Goal: Communication & Community: Participate in discussion

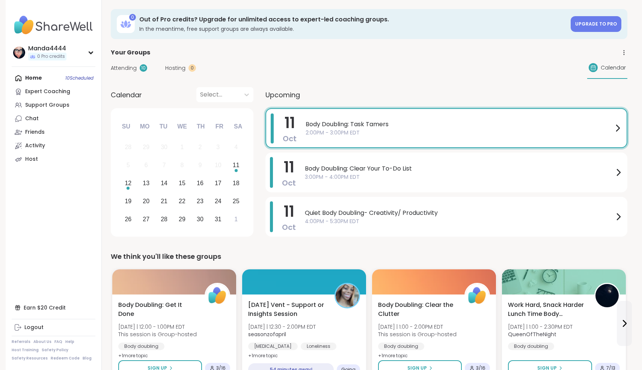
click at [37, 77] on div "Home 10 Scheduled Expert Coaching Support Groups Chat Friends Activity Host" at bounding box center [54, 118] width 84 height 95
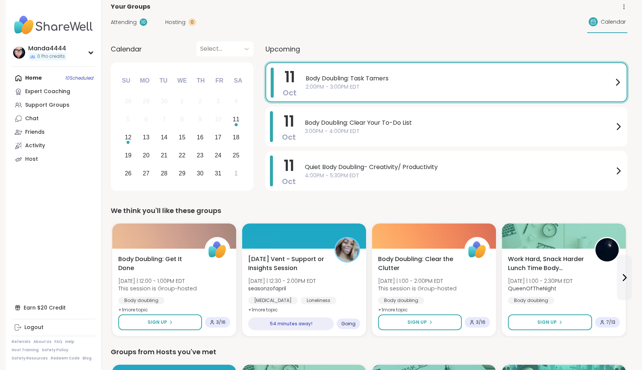
scroll to position [77, 0]
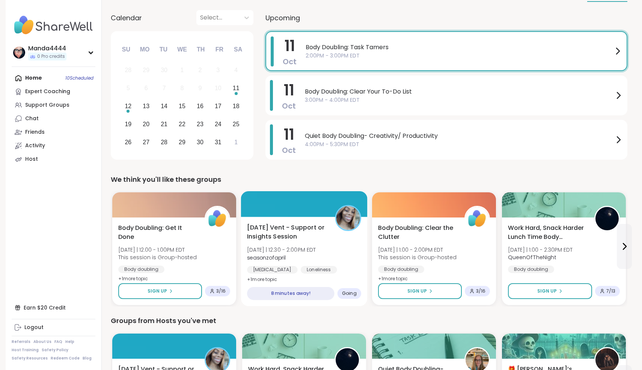
click at [292, 277] on div "Saturday Vent - Support or Insights Session Sat 10/11 | 12:30 - 2:00PM EDT seas…" at bounding box center [304, 261] width 127 height 89
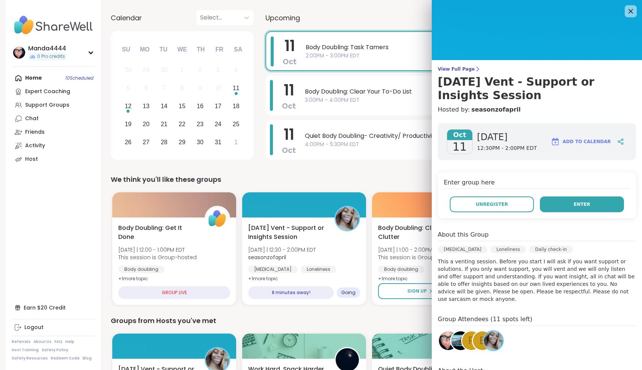
click at [586, 203] on span "Enter" at bounding box center [582, 204] width 17 height 7
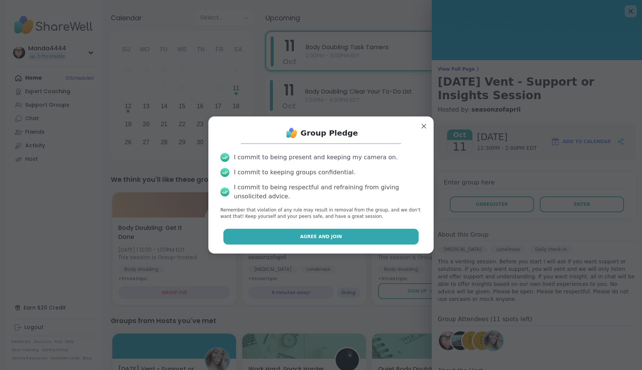
click at [374, 233] on button "Agree and Join" at bounding box center [321, 237] width 196 height 16
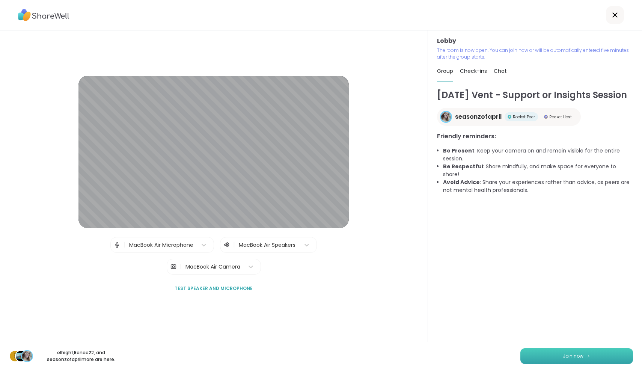
click at [559, 362] on button "Join now" at bounding box center [576, 356] width 113 height 16
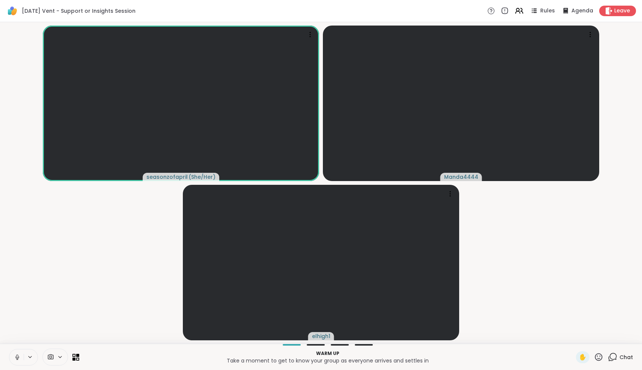
click at [20, 354] on icon at bounding box center [17, 357] width 7 height 7
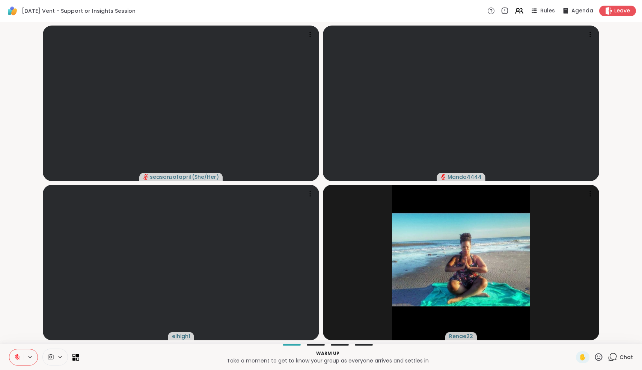
click at [14, 359] on icon at bounding box center [17, 357] width 7 height 7
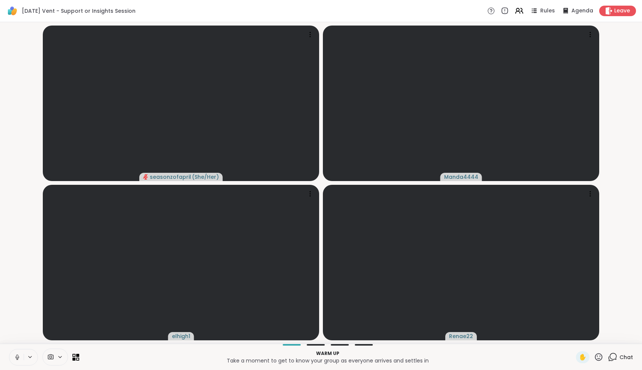
click at [16, 355] on icon at bounding box center [17, 357] width 7 height 7
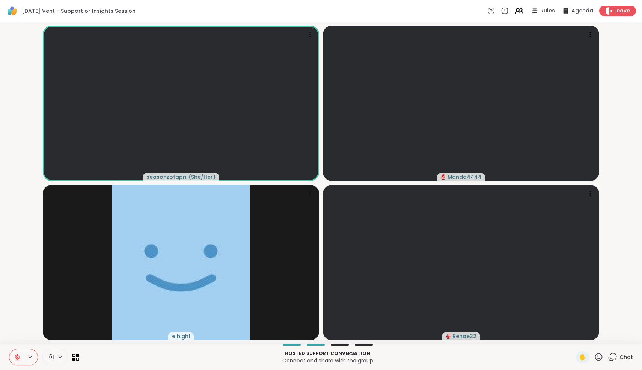
click at [16, 355] on icon at bounding box center [17, 356] width 5 height 5
click at [16, 355] on icon at bounding box center [17, 357] width 7 height 7
click at [16, 355] on icon at bounding box center [17, 356] width 5 height 5
click at [16, 355] on icon at bounding box center [17, 357] width 7 height 7
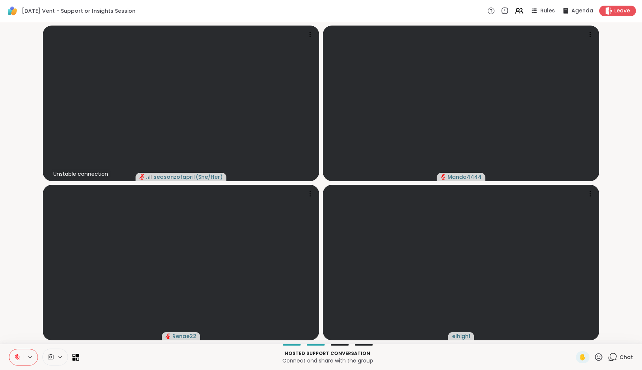
click at [16, 355] on icon at bounding box center [17, 356] width 5 height 5
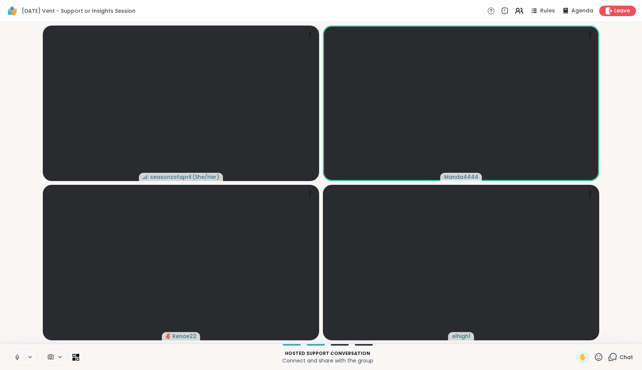
click at [16, 355] on icon at bounding box center [17, 357] width 7 height 7
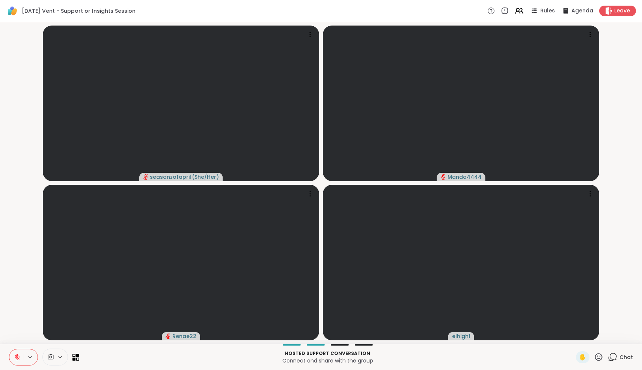
click at [16, 355] on icon at bounding box center [17, 356] width 5 height 5
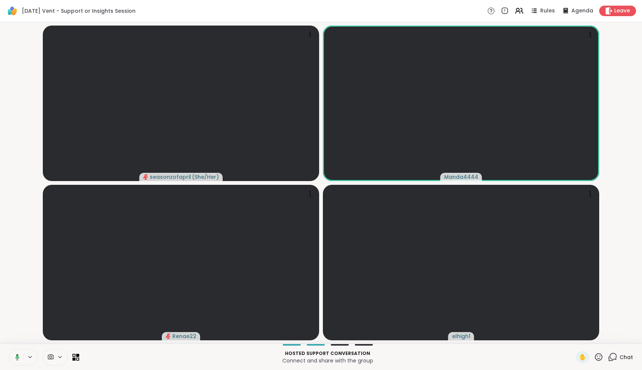
click at [16, 355] on icon at bounding box center [16, 357] width 7 height 7
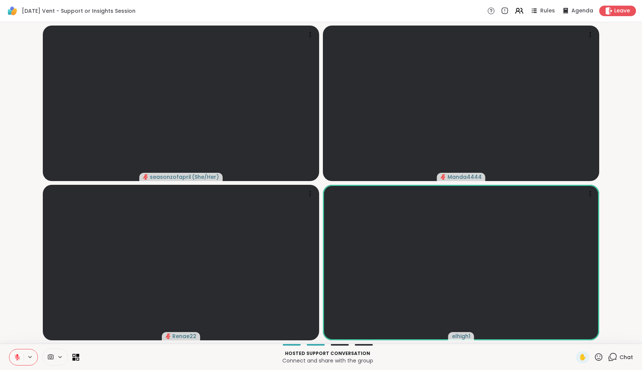
click at [602, 361] on icon at bounding box center [598, 356] width 9 height 9
click at [563, 364] on div "Hosted support conversation Connect and share with the group" at bounding box center [328, 356] width 488 height 17
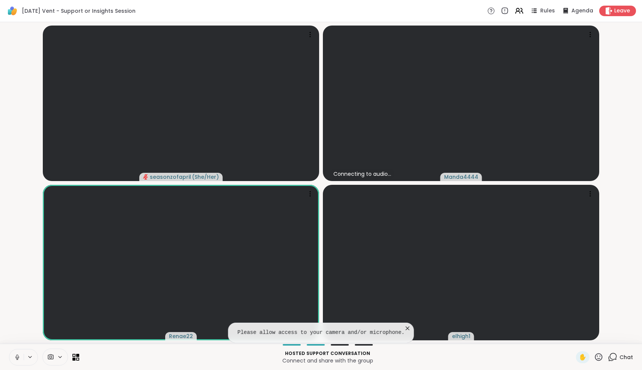
click at [407, 328] on icon at bounding box center [408, 328] width 8 height 8
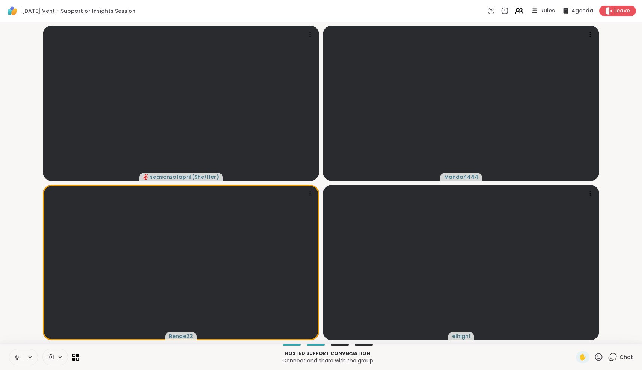
click at [17, 356] on icon at bounding box center [17, 357] width 7 height 7
click at [59, 357] on icon at bounding box center [60, 357] width 6 height 6
click at [52, 356] on icon at bounding box center [51, 356] width 6 height 5
click at [59, 330] on div "MacBook Air Camera" at bounding box center [60, 329] width 63 height 9
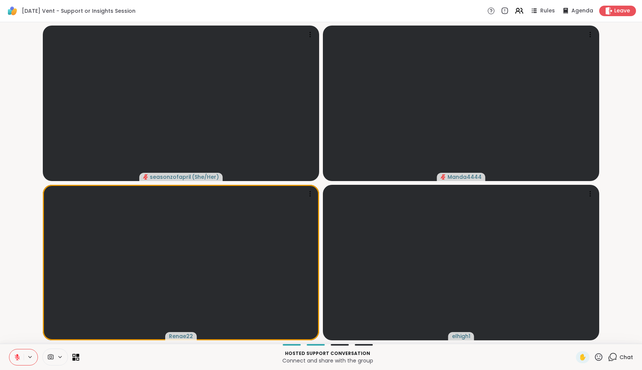
click at [628, 259] on video-player-container "seasonzofapril ( She/Her ) Manda4444 Renae22 elhigh1" at bounding box center [321, 182] width 633 height 315
click at [522, 13] on icon at bounding box center [518, 10] width 9 height 9
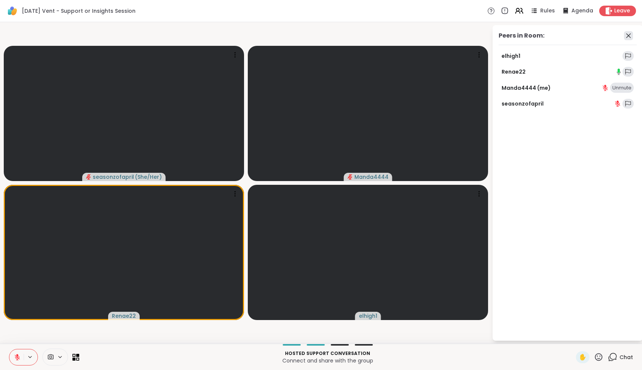
click at [627, 38] on icon at bounding box center [628, 35] width 9 height 9
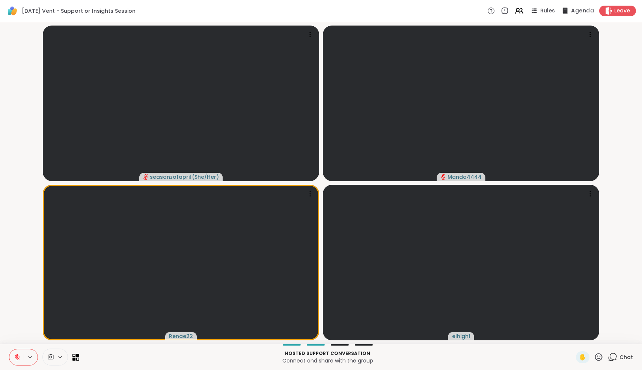
click at [575, 12] on span "Agenda" at bounding box center [582, 11] width 23 height 8
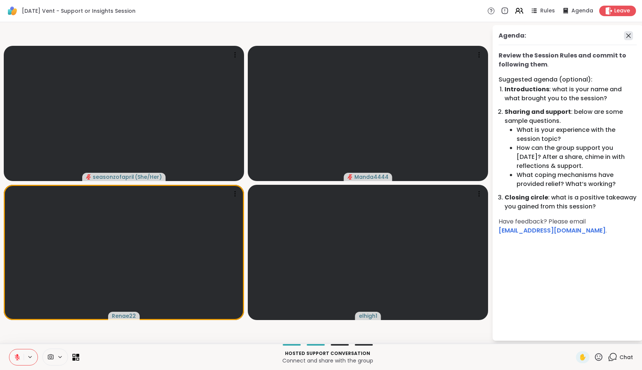
click at [630, 35] on icon at bounding box center [628, 35] width 9 height 9
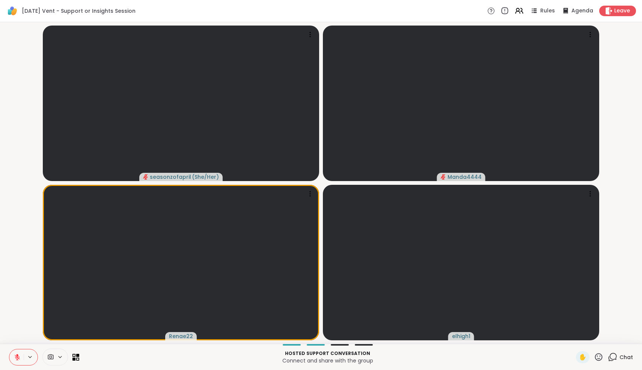
click at [506, 14] on icon at bounding box center [504, 11] width 8 height 8
click at [76, 362] on div at bounding box center [44, 356] width 70 height 17
click at [77, 359] on icon at bounding box center [75, 356] width 7 height 7
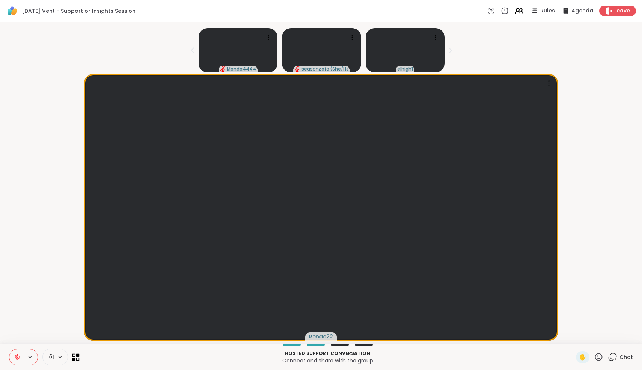
click at [77, 359] on icon at bounding box center [75, 356] width 7 height 7
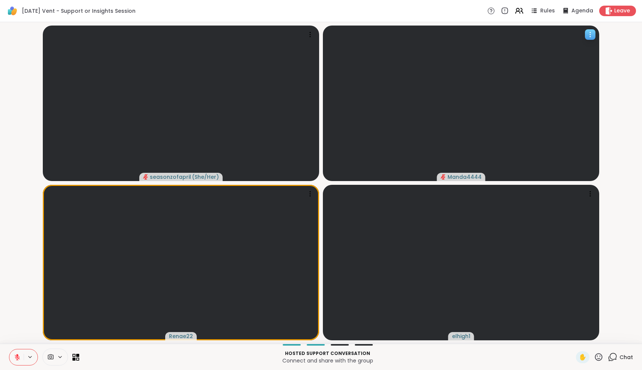
click at [590, 36] on icon at bounding box center [590, 35] width 8 height 8
click at [633, 81] on video-player-container "seasonzofapril ( She/Her ) Manda4444 View Profile Report Session Renae22 elhigh1" at bounding box center [321, 182] width 633 height 315
click at [613, 357] on icon at bounding box center [612, 356] width 9 height 9
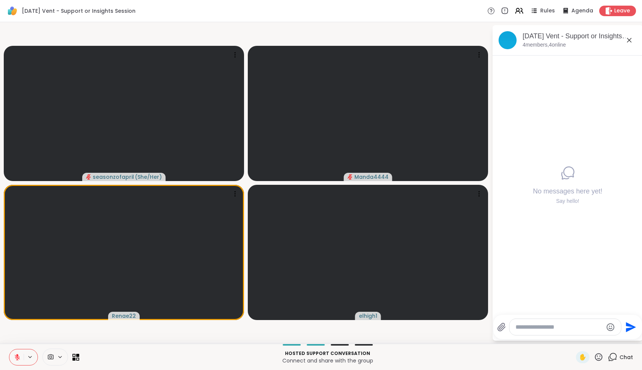
click at [613, 357] on icon at bounding box center [612, 356] width 9 height 9
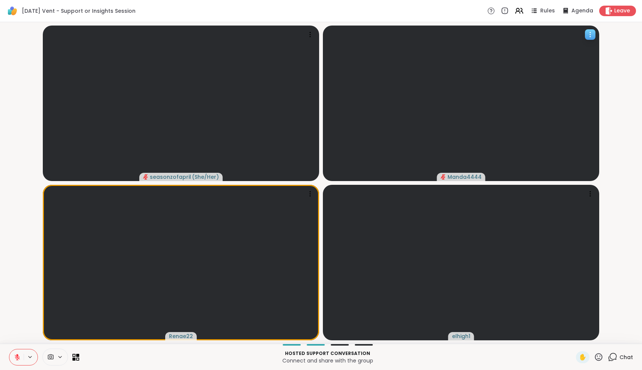
click at [467, 115] on div at bounding box center [461, 103] width 276 height 155
click at [432, 128] on div at bounding box center [461, 103] width 276 height 155
click at [601, 358] on icon at bounding box center [598, 356] width 9 height 9
click at [536, 368] on div "Hosted support conversation Connect and share with the group ✋ ✋ ❤️ 👍 🌟 🎉 Chat" at bounding box center [321, 356] width 642 height 26
click at [50, 357] on icon at bounding box center [51, 356] width 6 height 5
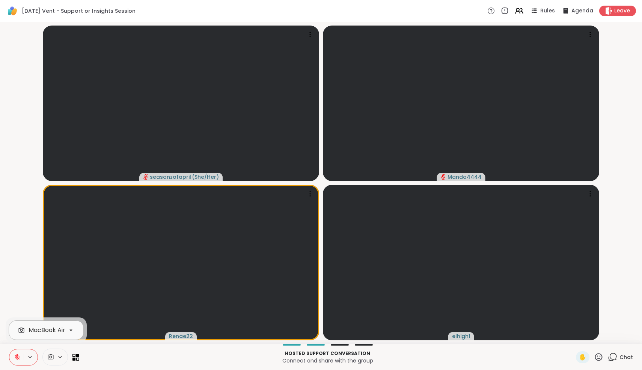
click at [45, 329] on div "MacBook Air Camera" at bounding box center [60, 329] width 63 height 9
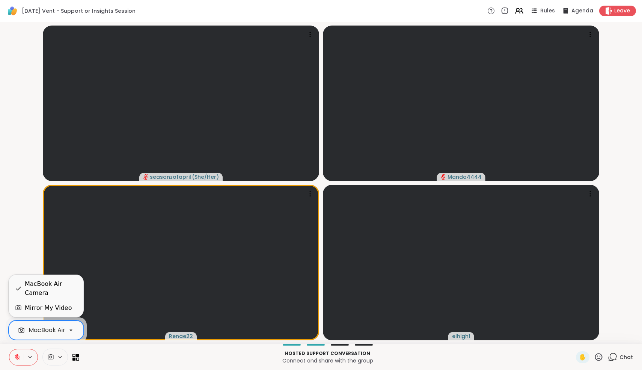
click at [40, 285] on div "MacBook Air Camera" at bounding box center [51, 288] width 53 height 18
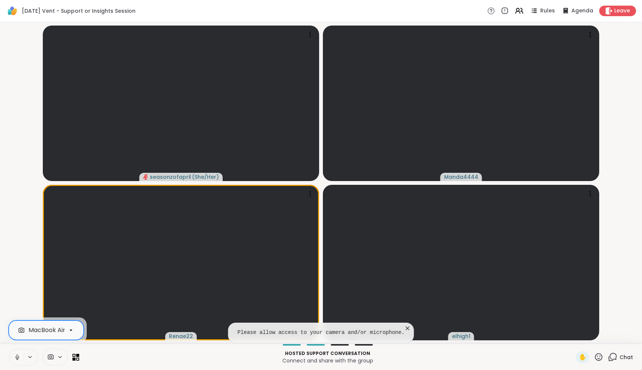
click at [18, 357] on icon at bounding box center [17, 355] width 2 height 3
click at [73, 327] on icon at bounding box center [71, 330] width 7 height 7
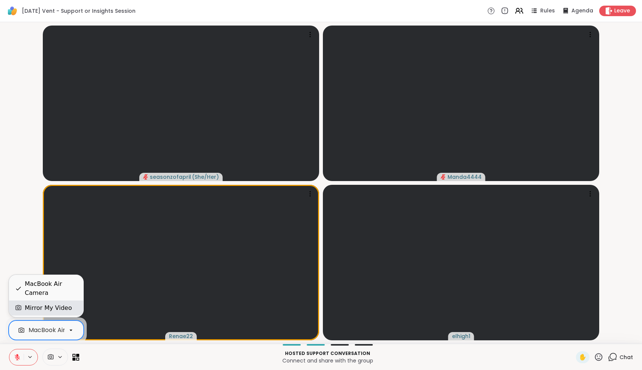
click at [55, 309] on div "Mirror My Video" at bounding box center [48, 307] width 47 height 9
click at [55, 309] on div at bounding box center [181, 262] width 276 height 155
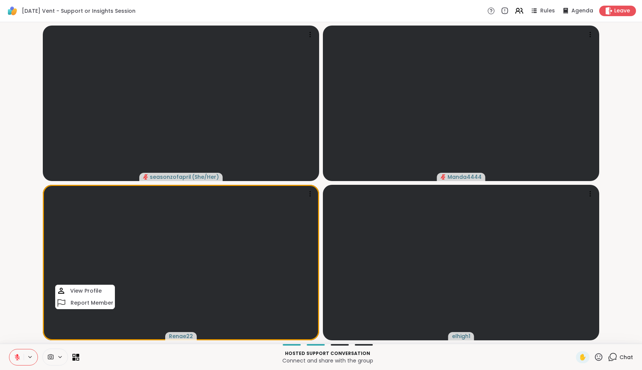
click at [64, 358] on span at bounding box center [62, 357] width 11 height 6
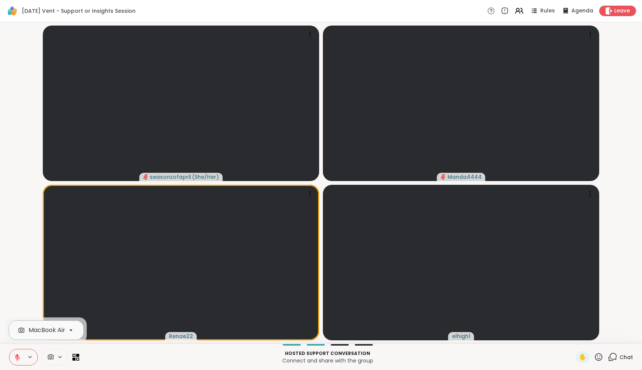
click at [52, 325] on div "MacBook Air Camera" at bounding box center [60, 329] width 63 height 9
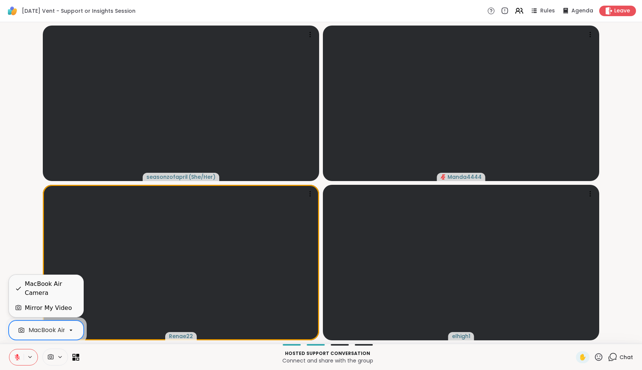
click at [51, 311] on div "Mirror My Video" at bounding box center [48, 307] width 47 height 9
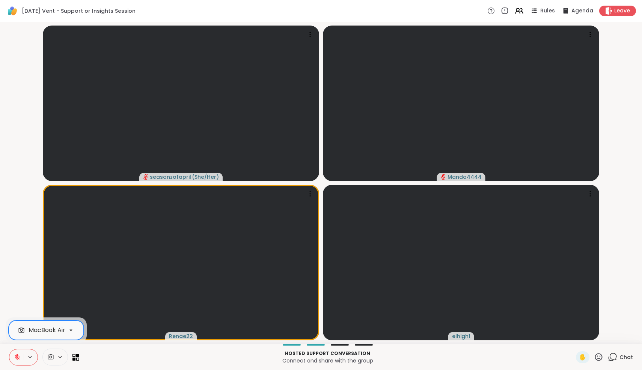
click at [626, 283] on video-player-container "seasonzofapril ( She/Her ) Manda4444 Renae22 elhigh1" at bounding box center [321, 182] width 633 height 315
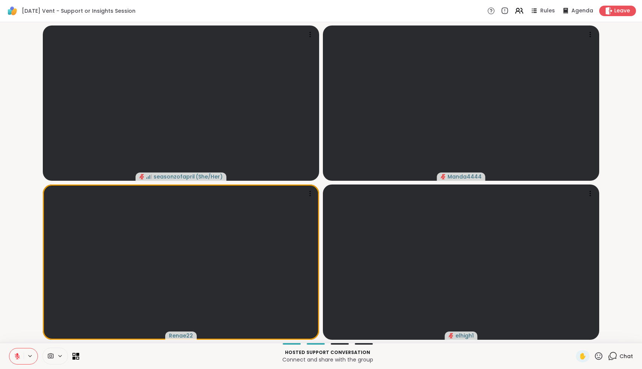
click at [611, 358] on icon at bounding box center [612, 356] width 9 height 9
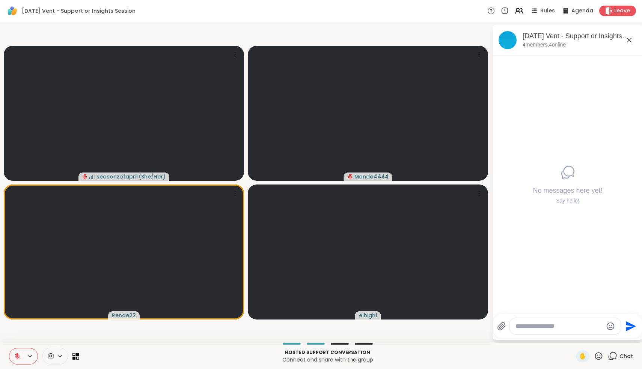
click at [601, 357] on icon at bounding box center [598, 356] width 9 height 9
click at [517, 346] on div "Hosted support conversation Connect and share with the group ✋ ✋ ❤️ 👍 🌟 🎉 Chat" at bounding box center [321, 356] width 642 height 26
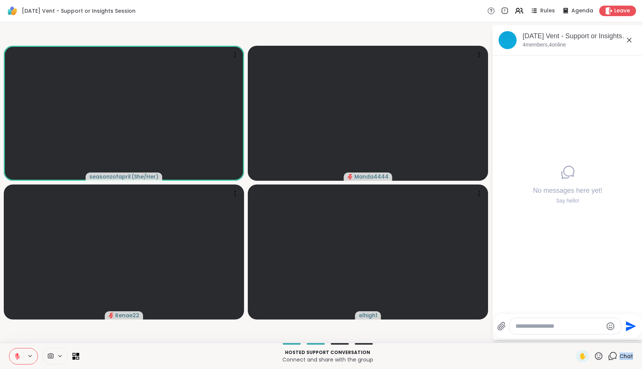
drag, startPoint x: 291, startPoint y: 368, endPoint x: 281, endPoint y: 369, distance: 10.2
click at [281, 369] on html "Saturday Vent - Support or Insights Session Rules Agenda Leave seasonzofapril (…" at bounding box center [321, 184] width 642 height 369
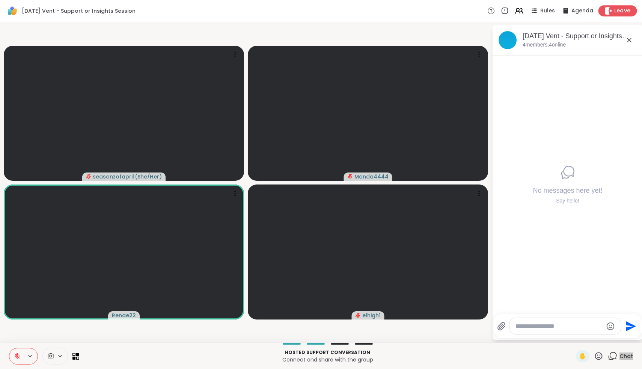
click at [625, 9] on span "Leave" at bounding box center [622, 11] width 17 height 8
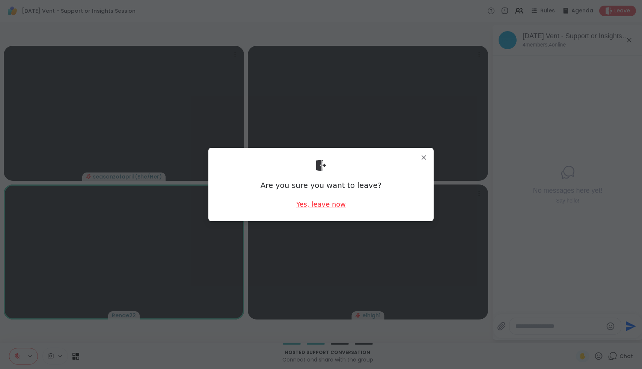
click at [328, 203] on div "Yes, leave now" at bounding box center [321, 204] width 50 height 9
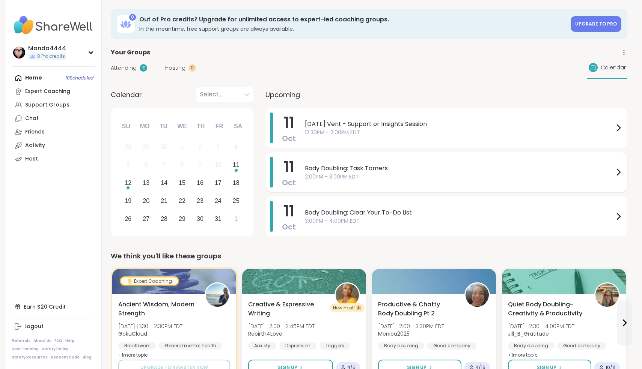
click at [435, 168] on span "Body Doubling: Task Tamers" at bounding box center [459, 168] width 309 height 9
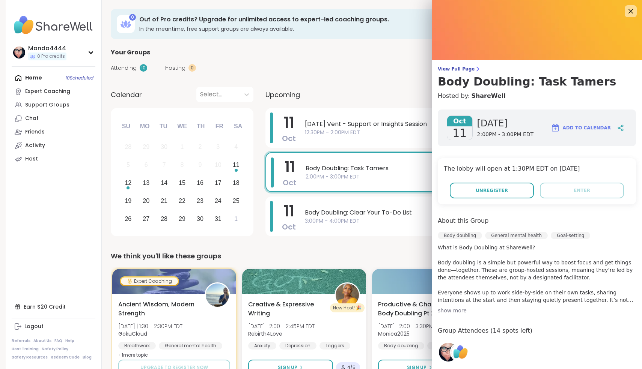
scroll to position [78, 0]
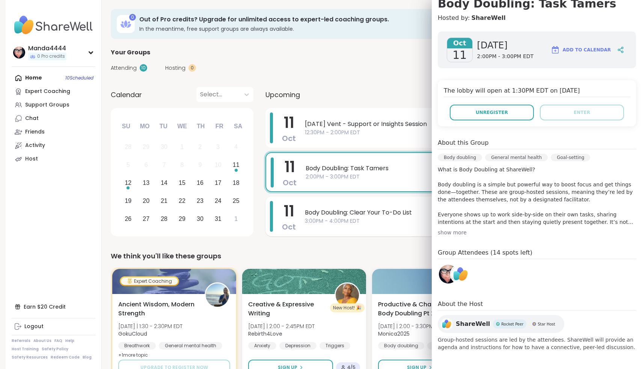
click at [351, 215] on span "Body Doubling: Clear Your To-Do List" at bounding box center [459, 212] width 309 height 9
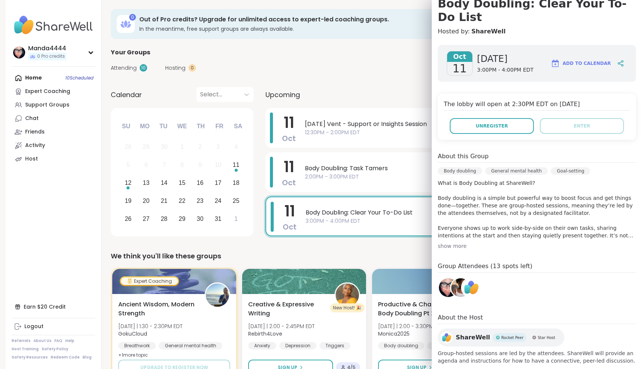
click at [458, 279] on img at bounding box center [460, 288] width 19 height 19
click at [361, 267] on div "We think you'll like these groups Expert Coaching Ancient Wisdom, Modern Streng…" at bounding box center [369, 317] width 517 height 132
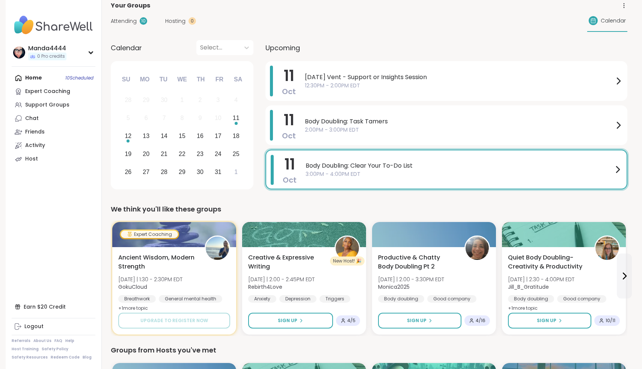
scroll to position [49, 0]
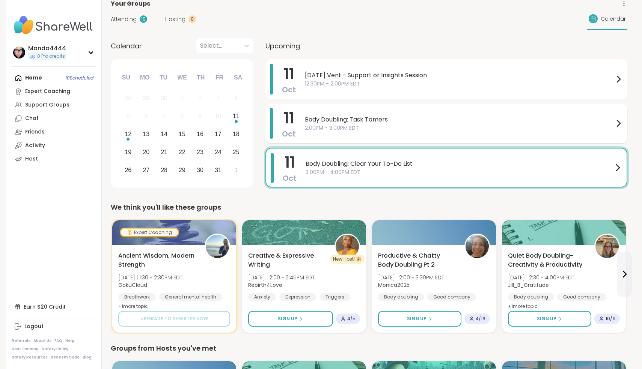
click at [410, 127] on span "2:00PM - 3:00PM EDT" at bounding box center [459, 128] width 309 height 8
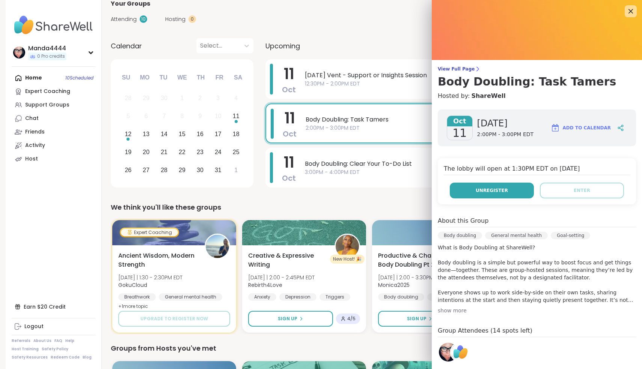
click at [512, 188] on button "Unregister" at bounding box center [492, 191] width 84 height 16
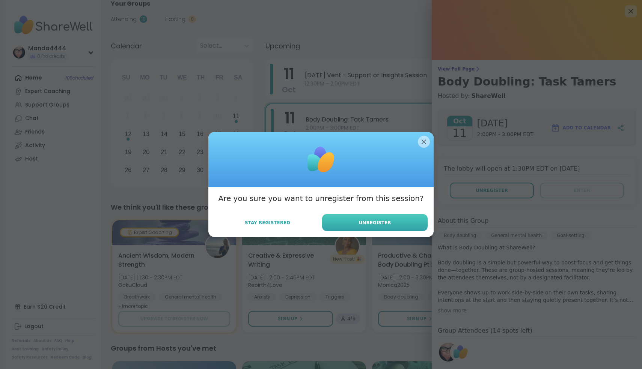
click at [383, 223] on span "Unregister" at bounding box center [375, 223] width 32 height 7
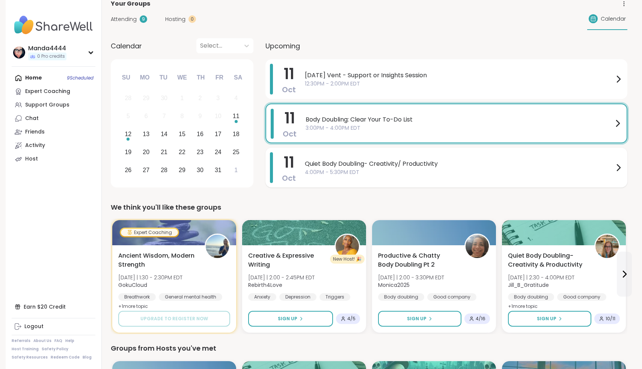
click at [398, 173] on span "4:00PM - 5:30PM EDT" at bounding box center [459, 173] width 309 height 8
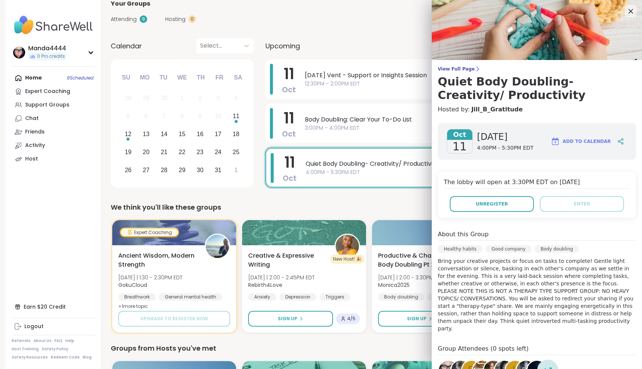
click at [366, 203] on div "We think you'll like these groups" at bounding box center [369, 207] width 517 height 11
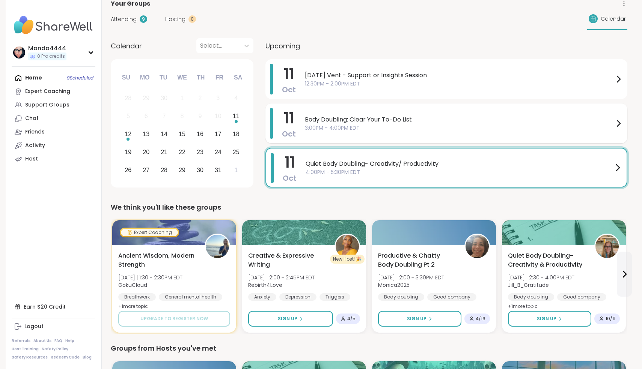
click at [384, 132] on div "Body Doubling: Clear Your To-Do List 3:00PM - 4:00PM EDT" at bounding box center [464, 123] width 318 height 31
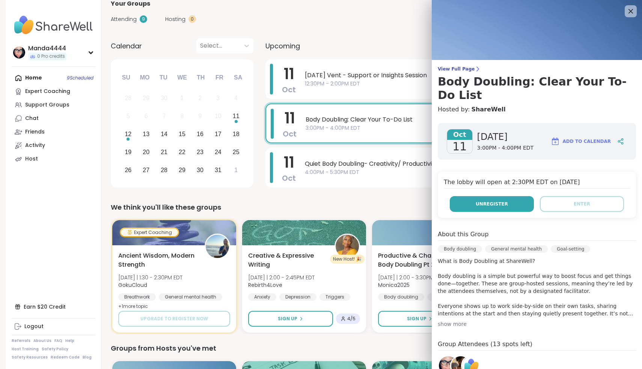
click at [506, 201] on span "Unregister" at bounding box center [492, 204] width 32 height 7
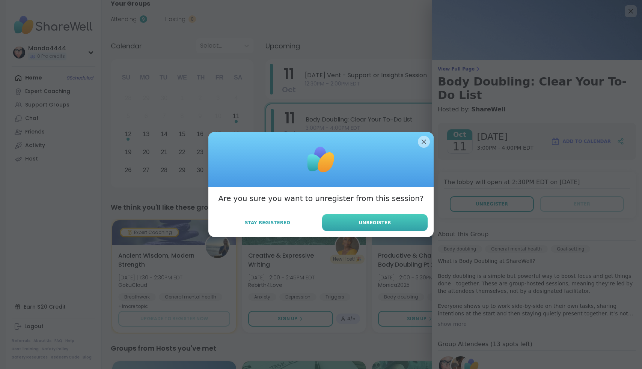
click at [388, 224] on span "Unregister" at bounding box center [375, 223] width 32 height 7
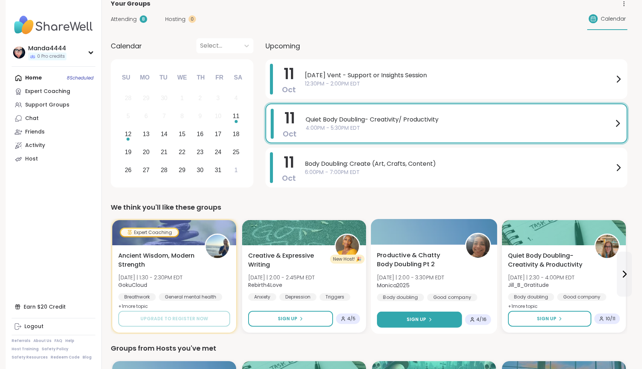
click at [430, 322] on div "Sign Up" at bounding box center [420, 319] width 26 height 7
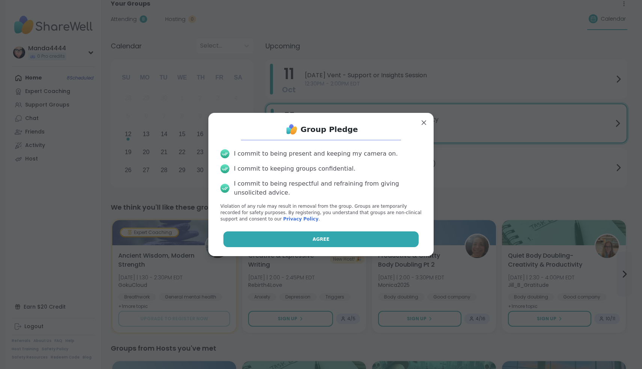
click at [332, 239] on button "Agree" at bounding box center [321, 240] width 196 height 16
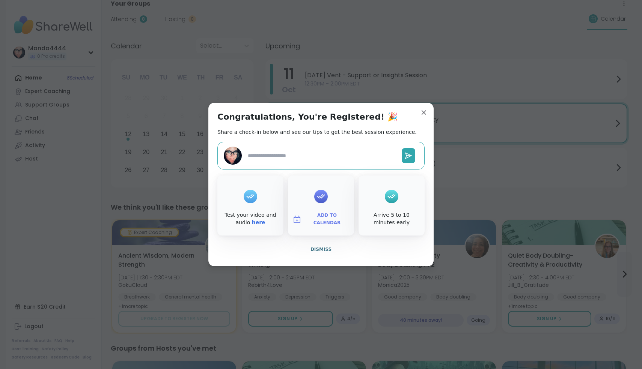
type textarea "*"
click at [324, 248] on span "Dismiss" at bounding box center [320, 249] width 21 height 5
